Goal: Task Accomplishment & Management: Manage account settings

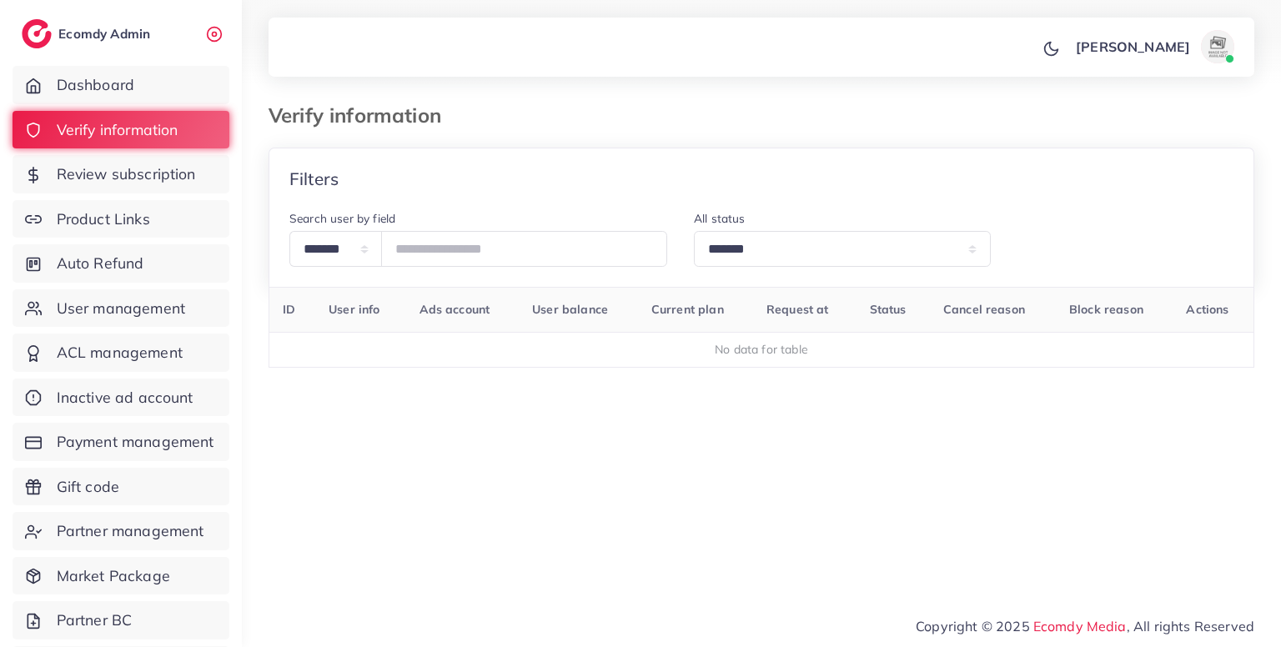
select select "*******"
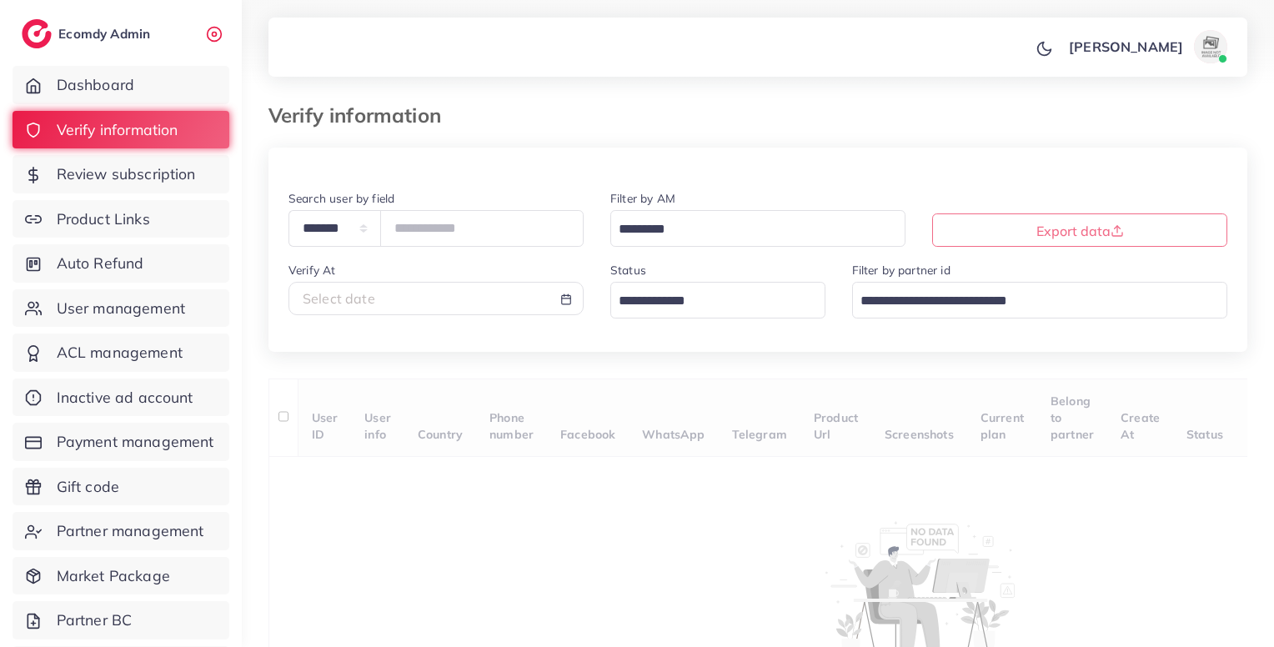
click at [679, 308] on input "Search for option" at bounding box center [708, 301] width 191 height 26
click at [656, 408] on div "**********" at bounding box center [757, 434] width 979 height 572
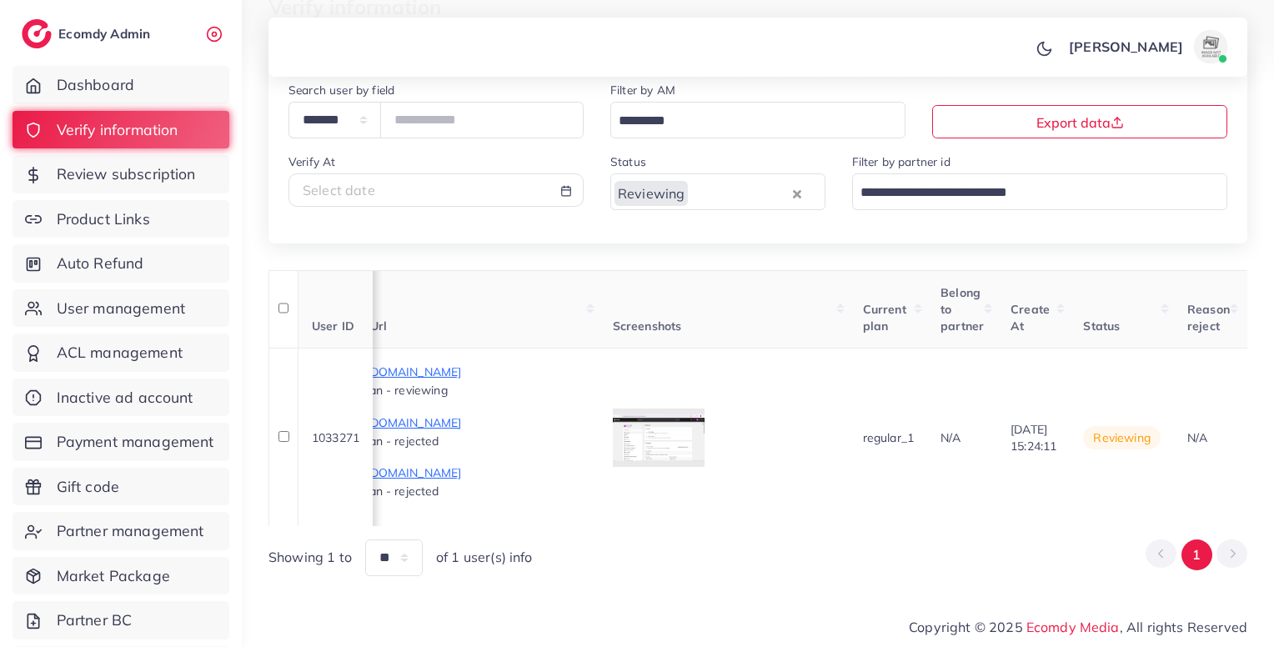
scroll to position [0, 1000]
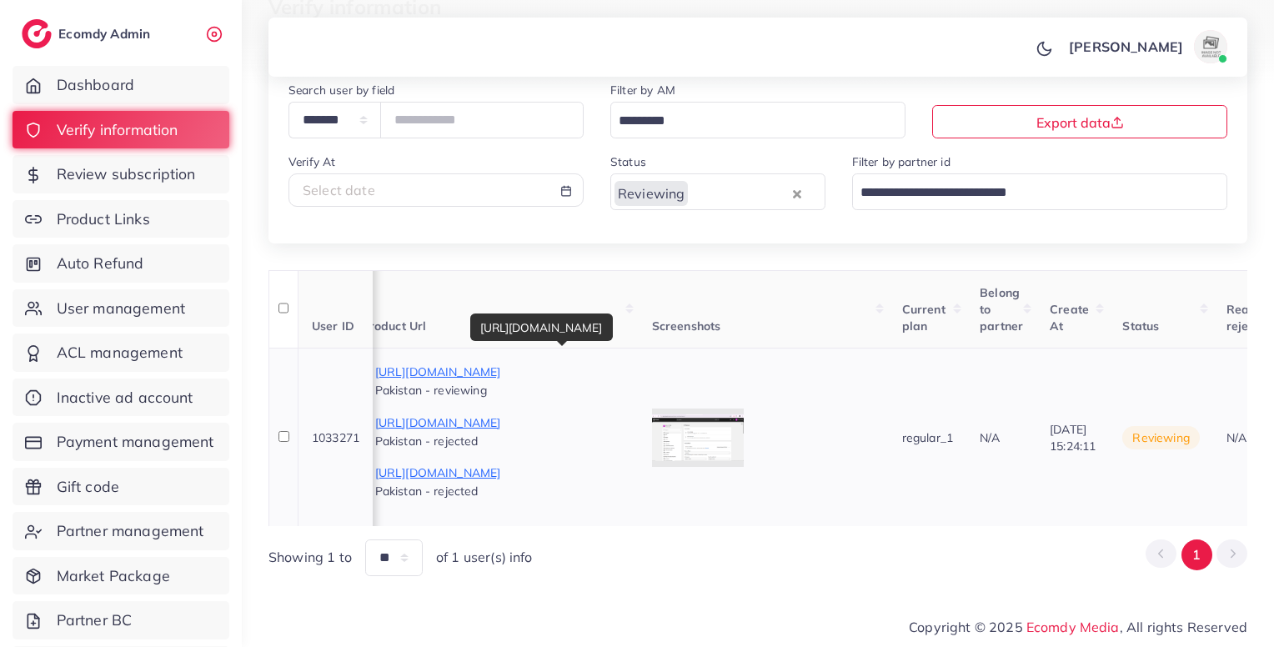
click at [625, 362] on p "[URL][DOMAIN_NAME]" at bounding box center [500, 372] width 250 height 20
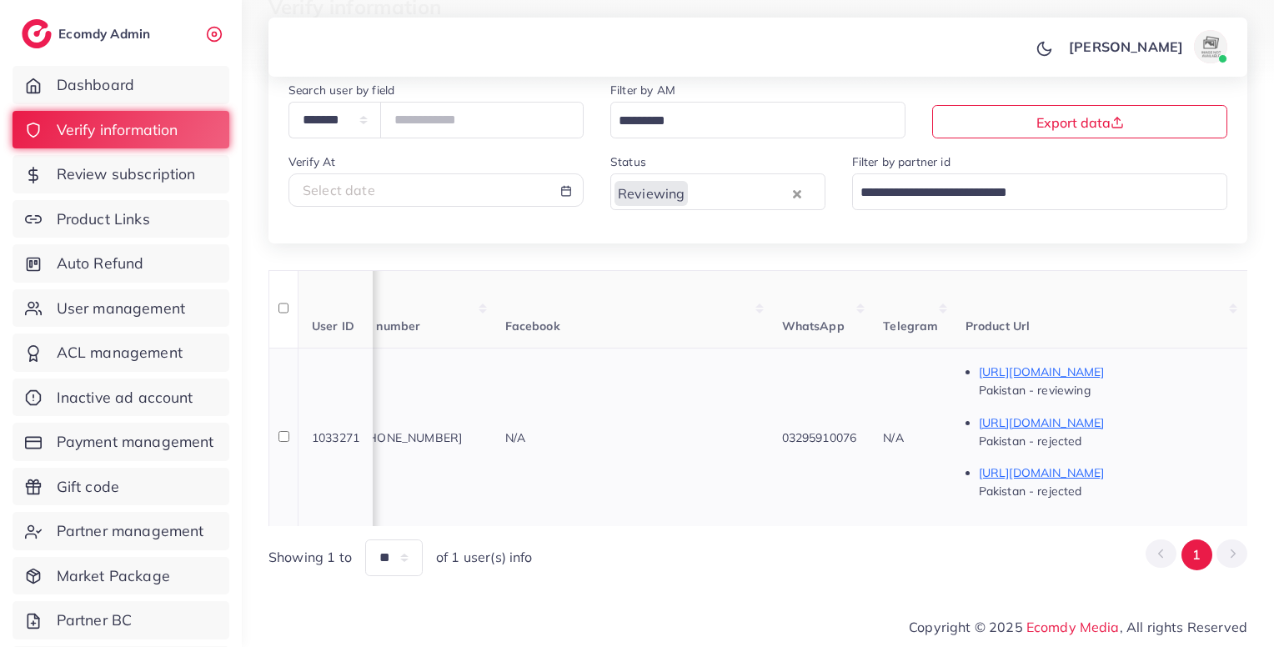
scroll to position [0, 393]
click at [482, 438] on div "PK [PHONE_NUMBER]" at bounding box center [412, 437] width 140 height 17
copy span "9203295910076"
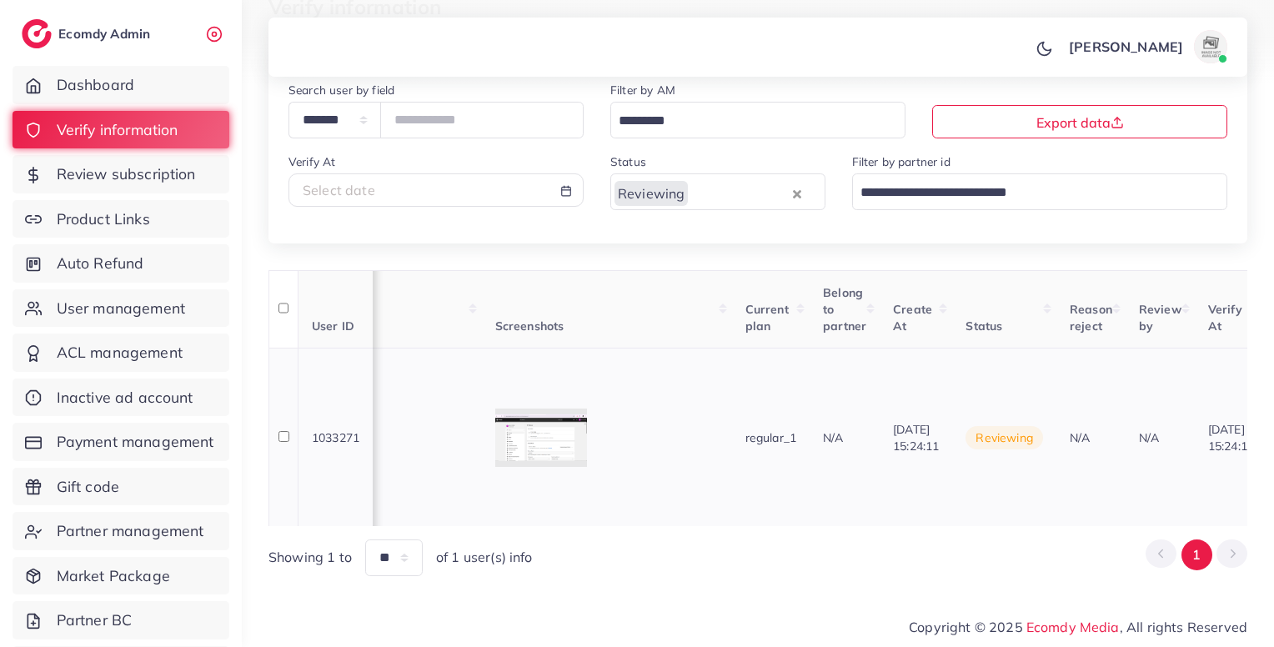
scroll to position [0, 1430]
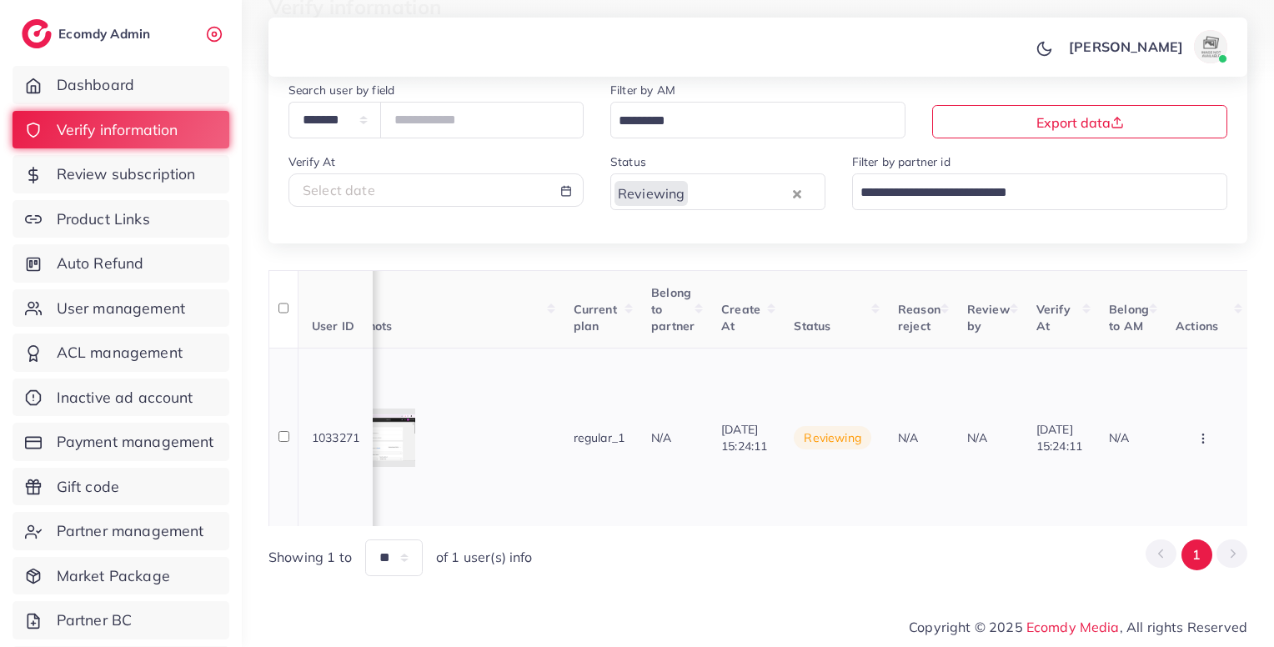
click at [1215, 445] on button "button" at bounding box center [1204, 438] width 58 height 38
click at [1156, 304] on span "Approve" at bounding box center [1154, 312] width 55 height 17
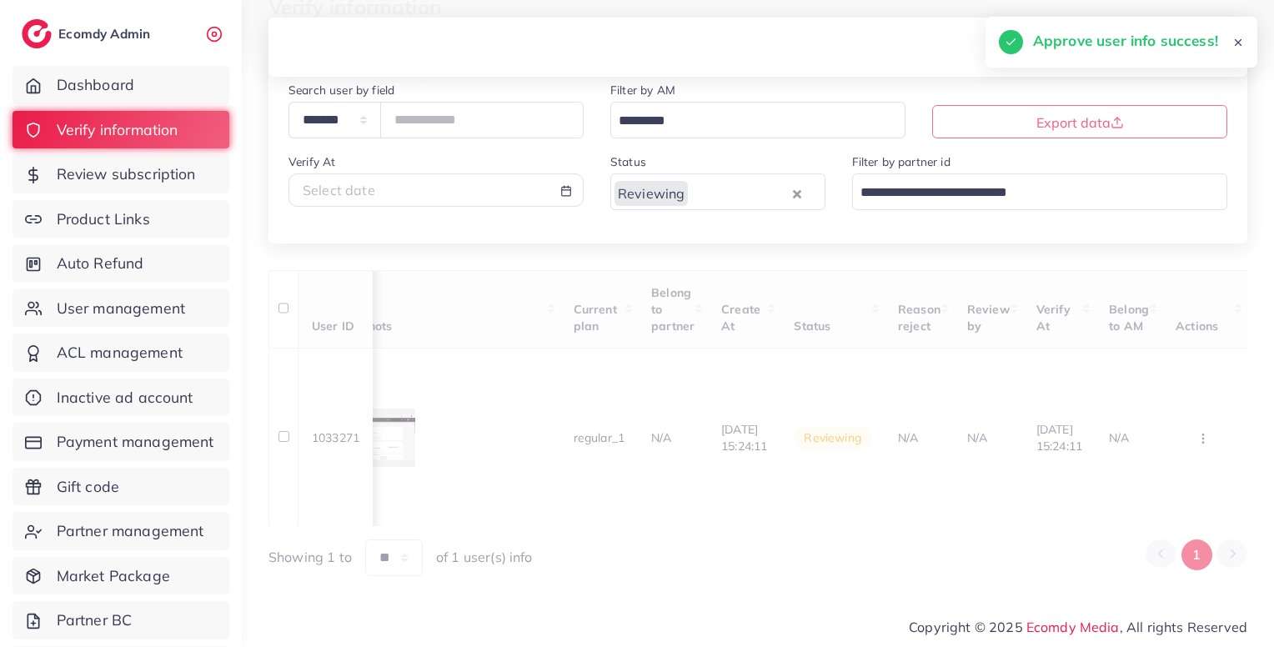
scroll to position [0, 313]
